Goal: Transaction & Acquisition: Purchase product/service

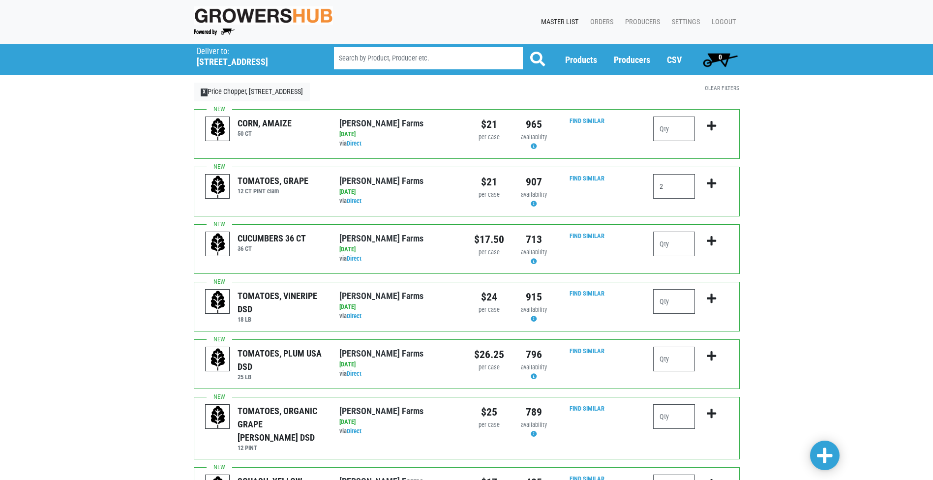
type input "2"
click at [712, 188] on icon "submit" at bounding box center [711, 183] width 9 height 11
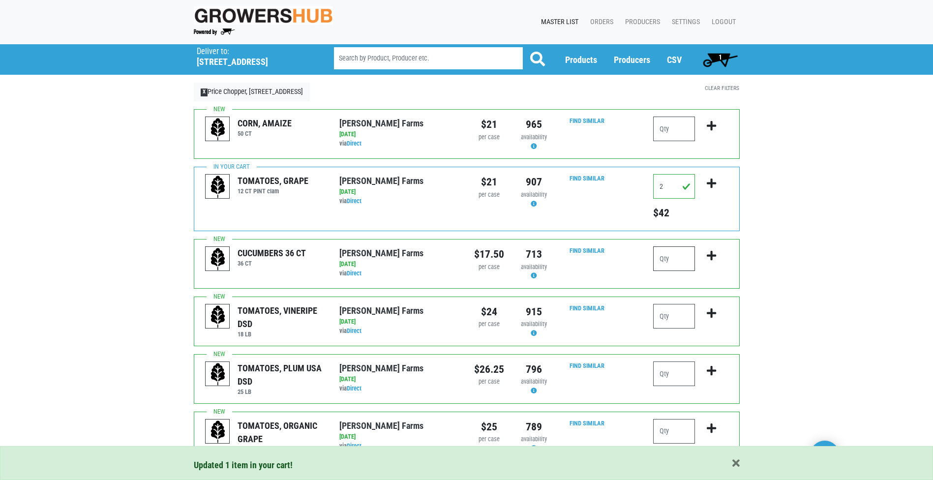
click at [669, 266] on input "number" at bounding box center [674, 258] width 42 height 25
type input "1"
click at [712, 262] on button "submit" at bounding box center [711, 261] width 23 height 31
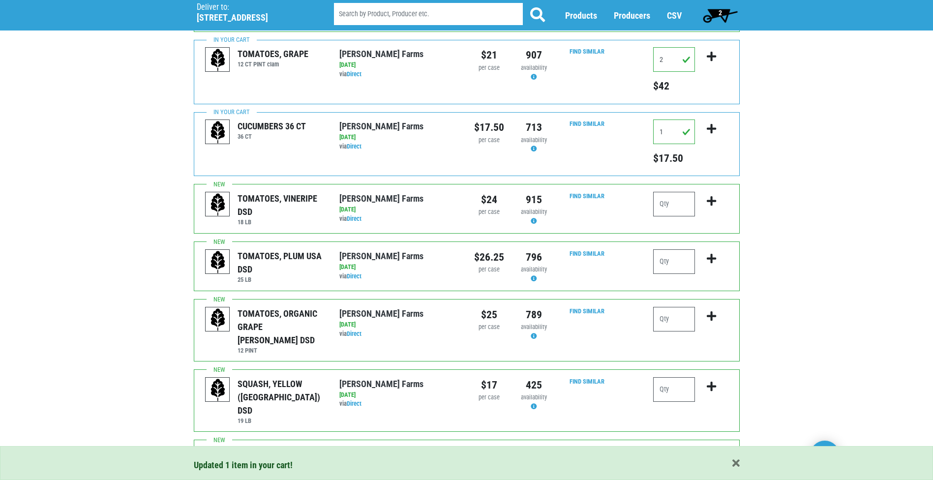
scroll to position [148, 0]
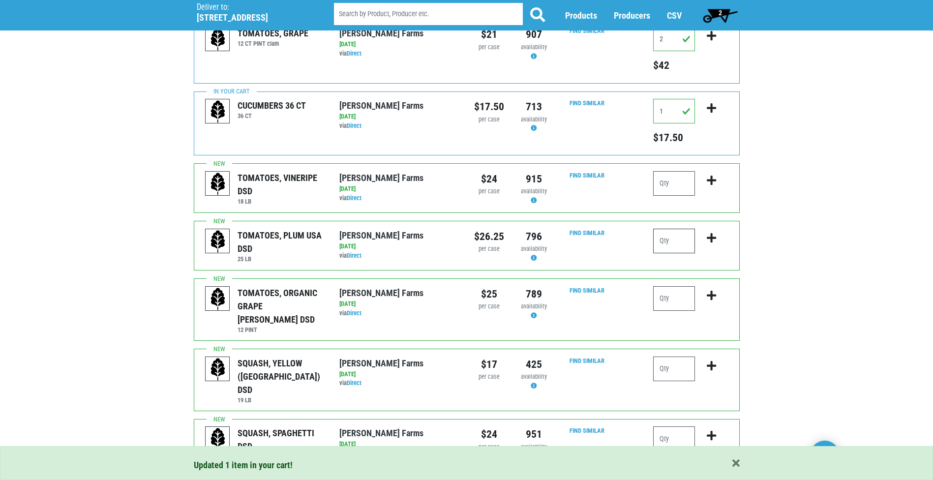
click at [680, 243] on input "number" at bounding box center [674, 241] width 42 height 25
type input "2"
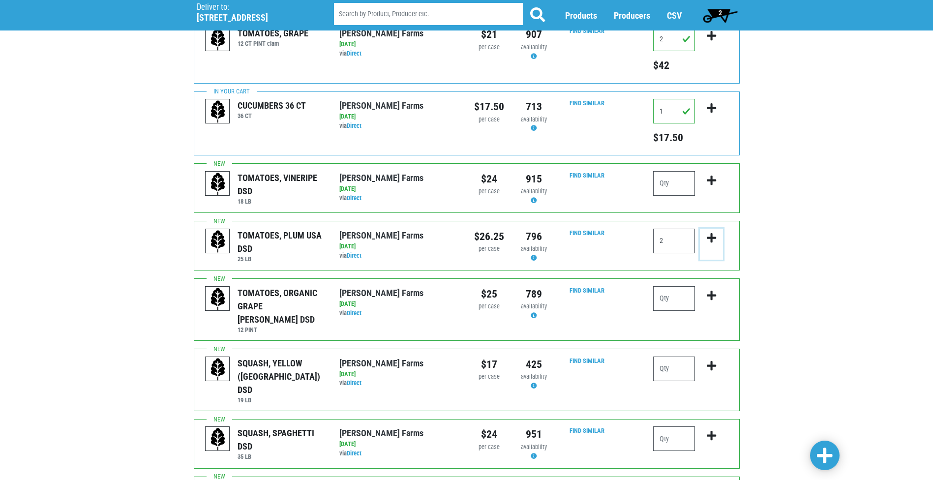
click at [712, 239] on icon "submit" at bounding box center [711, 238] width 9 height 11
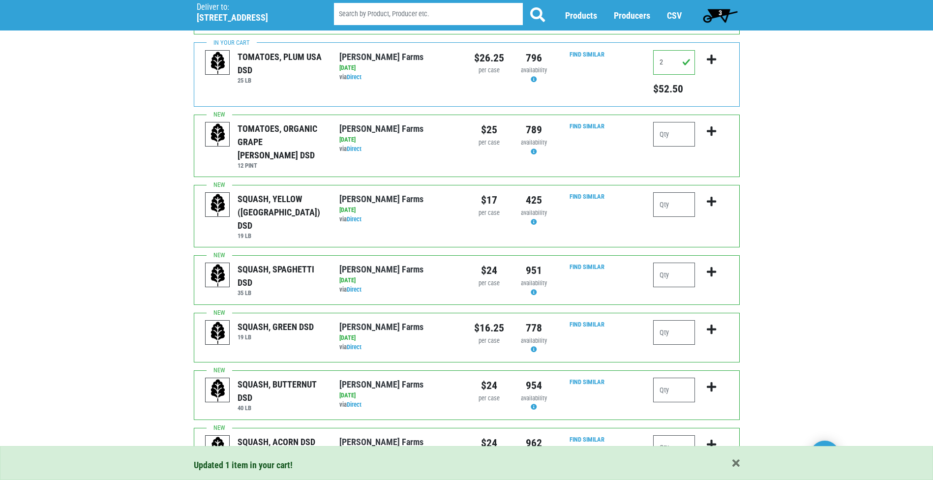
scroll to position [344, 0]
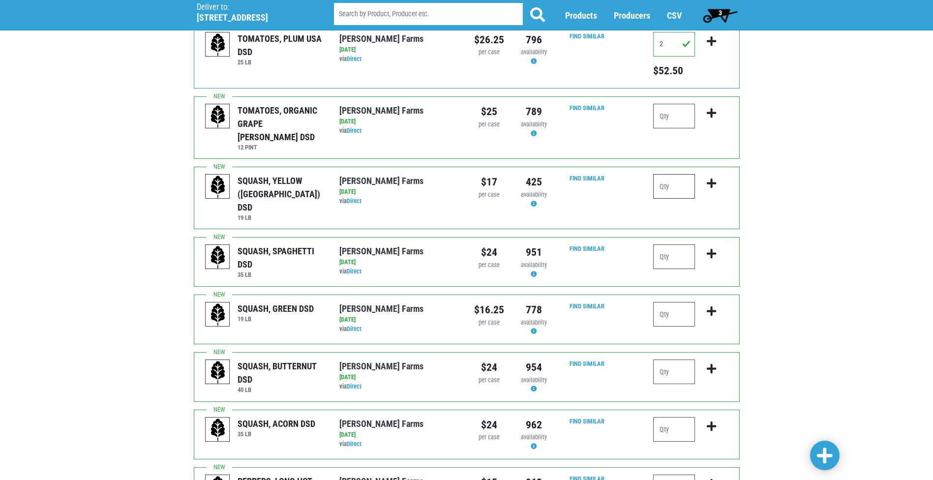
click at [675, 174] on input "number" at bounding box center [674, 186] width 42 height 25
click at [663, 302] on input "number" at bounding box center [674, 314] width 42 height 25
type input "1"
click at [714, 306] on icon "submit" at bounding box center [711, 311] width 9 height 11
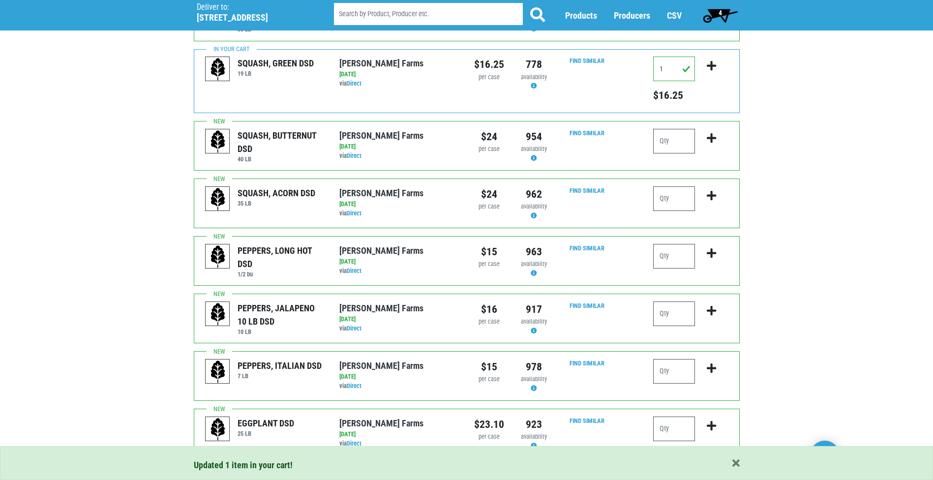
scroll to position [590, 0]
click at [681, 301] on input "number" at bounding box center [674, 313] width 42 height 25
type input "1"
click at [710, 305] on icon "submit" at bounding box center [711, 310] width 9 height 11
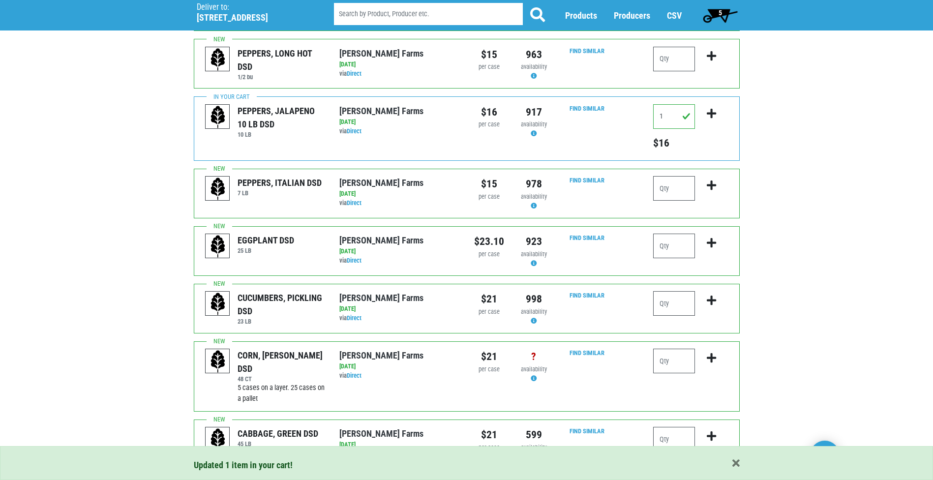
scroll to position [813, 0]
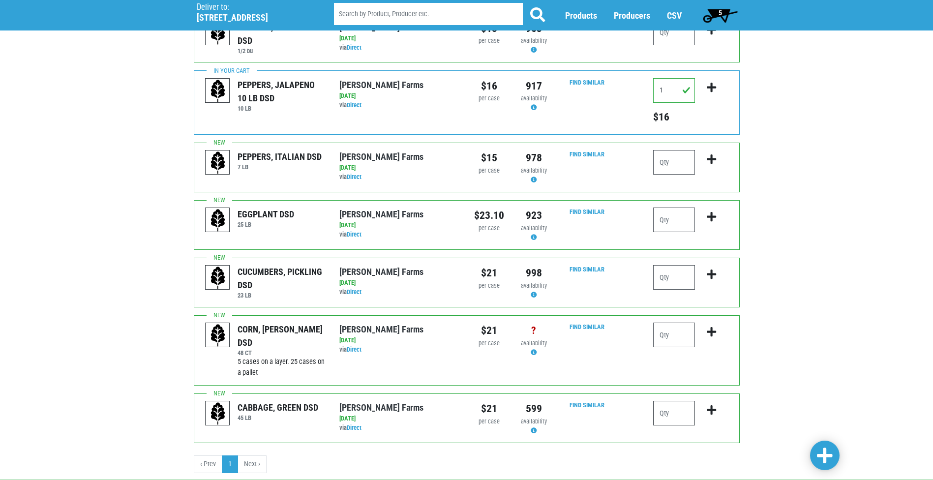
click at [676, 401] on input "number" at bounding box center [674, 413] width 42 height 25
type input "4"
click at [719, 401] on button "submit" at bounding box center [711, 416] width 23 height 31
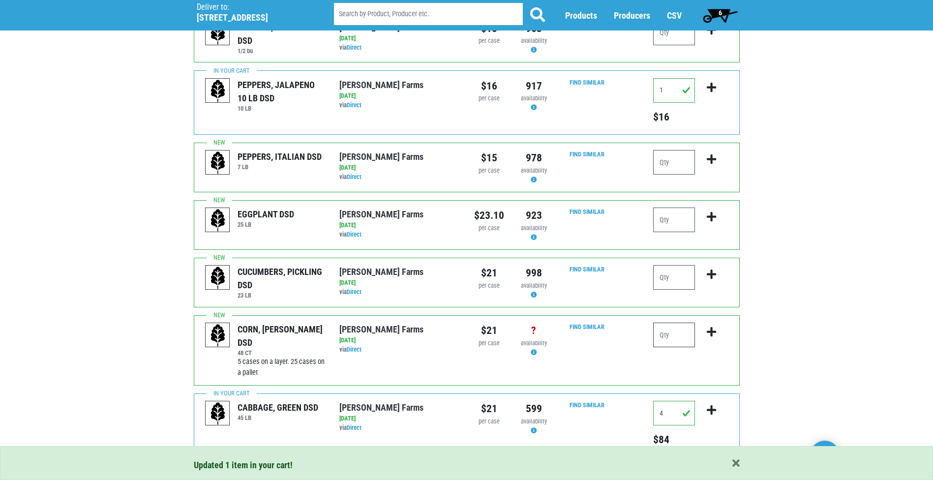
click at [677, 323] on input "number" at bounding box center [674, 335] width 42 height 25
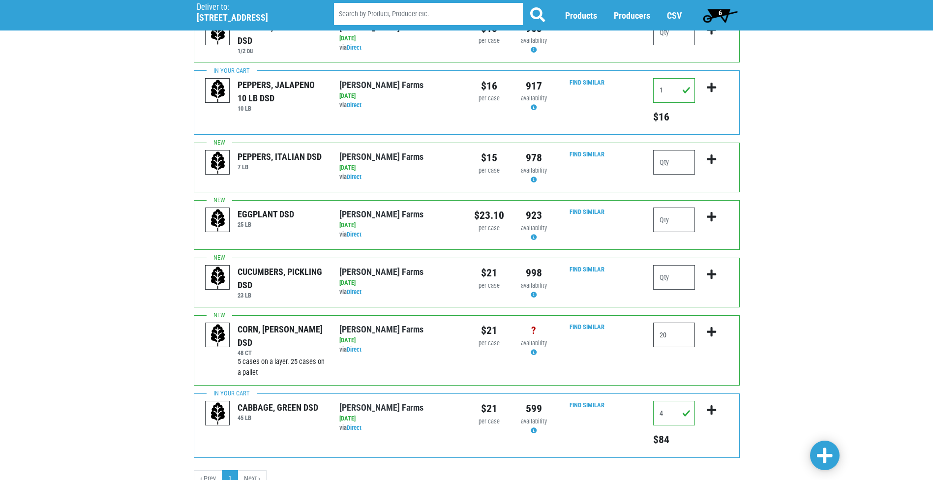
type input "20"
click at [713, 327] on icon "submit" at bounding box center [711, 332] width 9 height 11
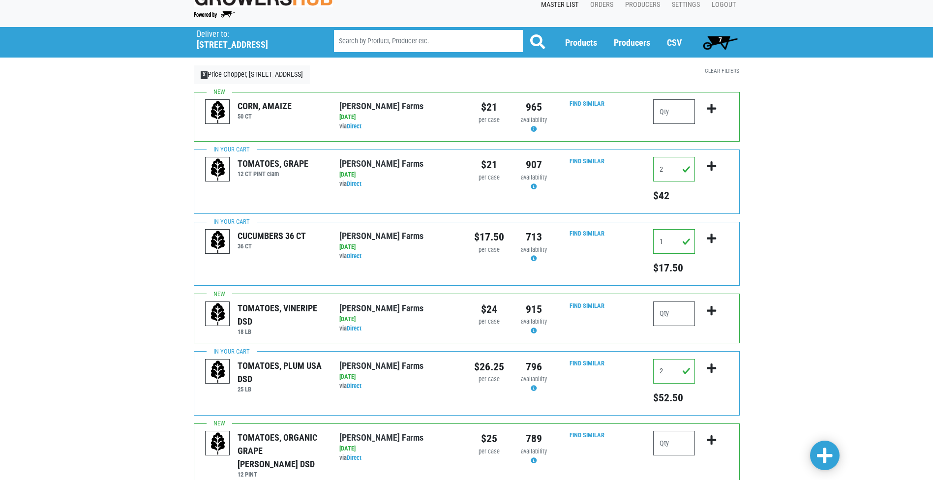
scroll to position [0, 0]
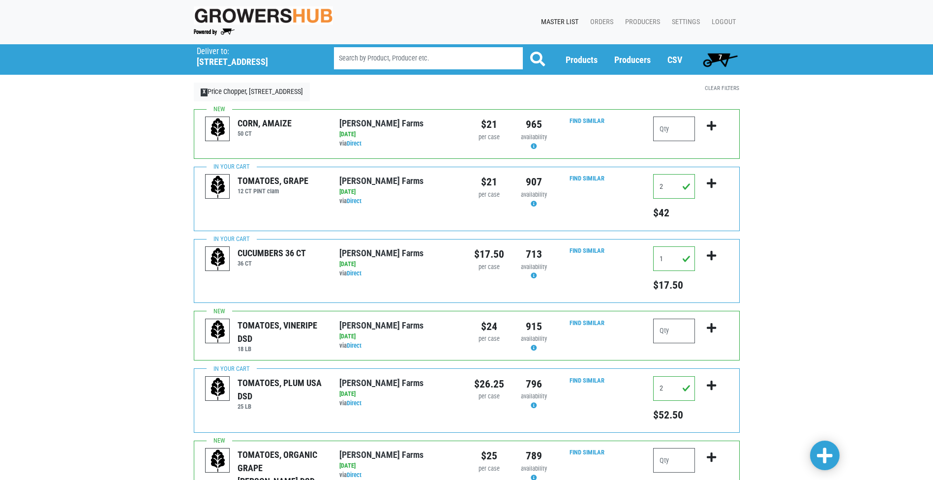
click at [727, 64] on span "7" at bounding box center [720, 60] width 44 height 20
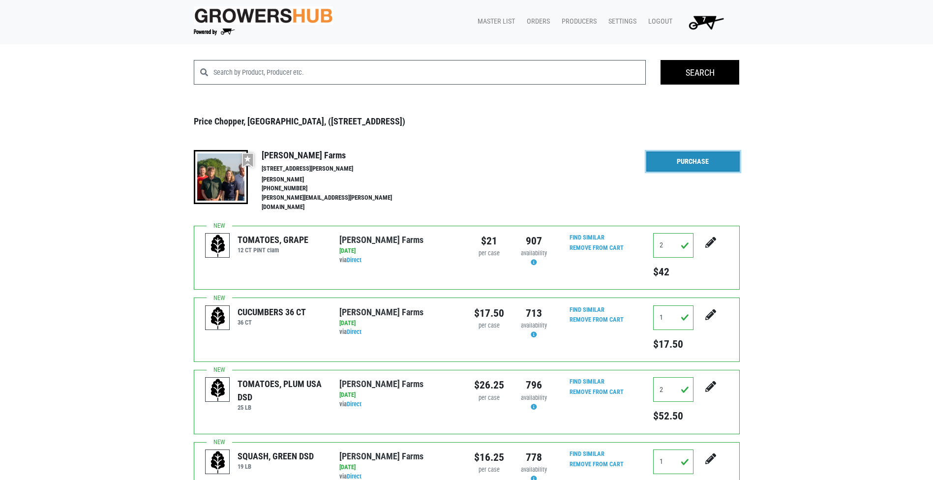
click at [717, 165] on link "Purchase" at bounding box center [692, 161] width 93 height 21
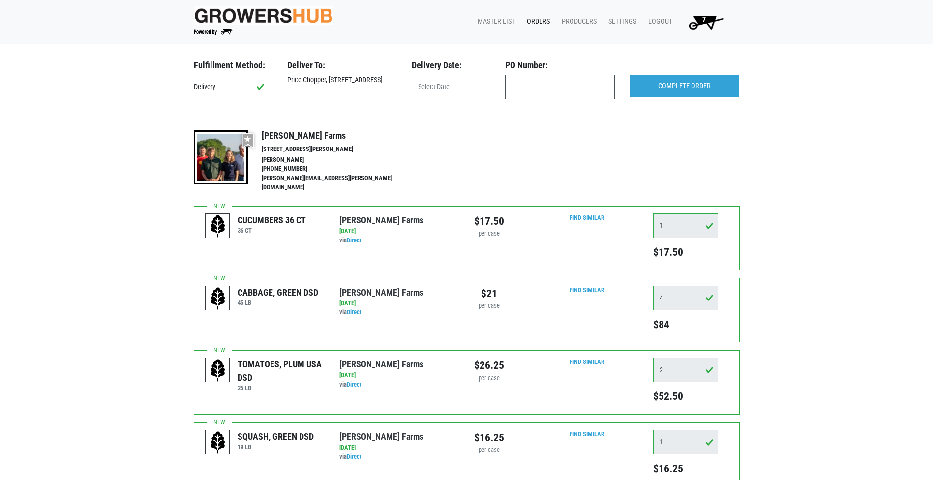
click at [441, 92] on body "Growers Hub 7 Master List Orders Producers Settings Logout 7 Fulfillment Method…" at bounding box center [466, 240] width 933 height 480
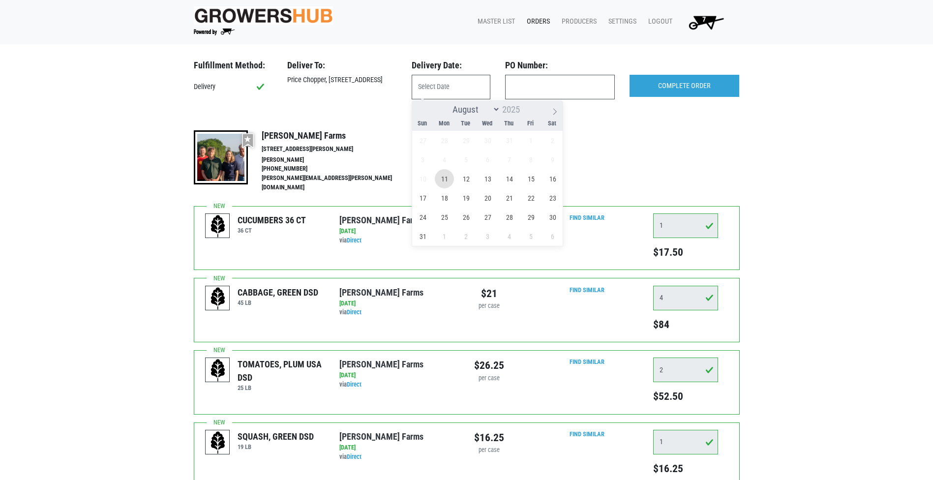
click at [446, 182] on span "11" at bounding box center [444, 178] width 19 height 19
type input "[DATE]"
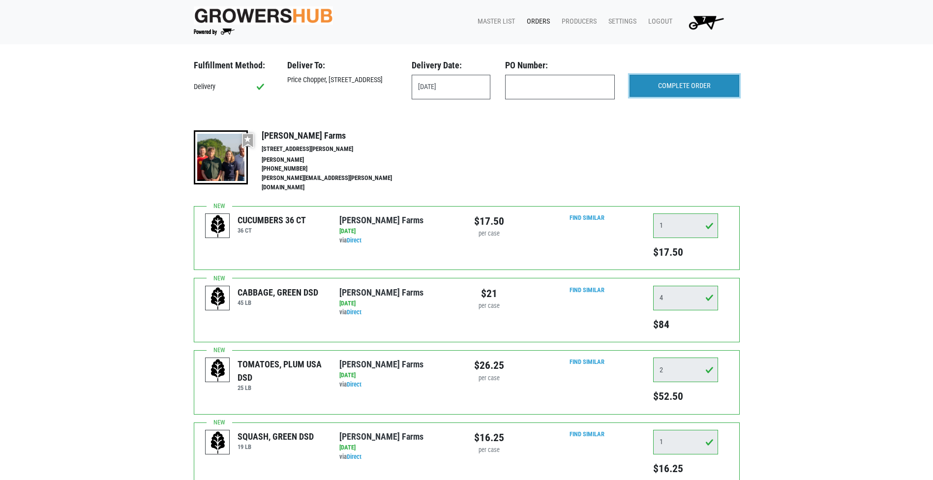
click at [665, 91] on input "COMPLETE ORDER" at bounding box center [684, 86] width 110 height 23
click at [504, 152] on div at bounding box center [471, 161] width 117 height 63
click at [539, 17] on link "Orders" at bounding box center [536, 21] width 35 height 19
